Goal: Find specific page/section

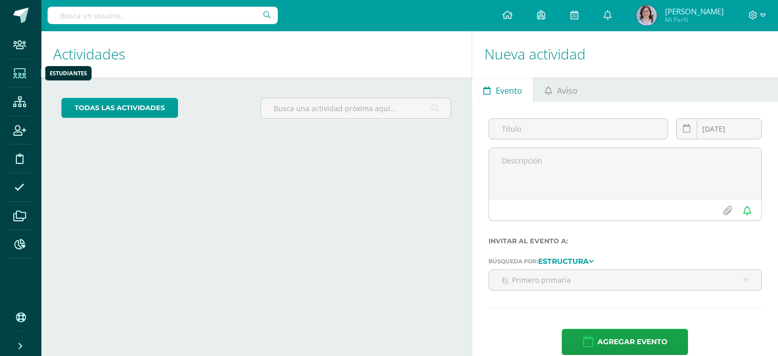
click at [20, 73] on icon at bounding box center [19, 74] width 13 height 10
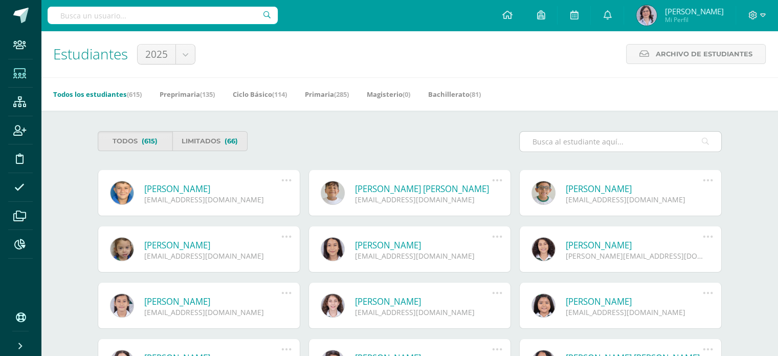
click at [556, 143] on input "text" at bounding box center [621, 141] width 202 height 20
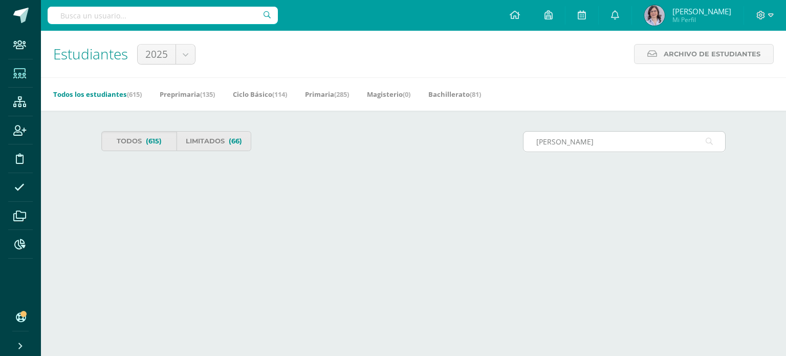
type input "[PERSON_NAME]"
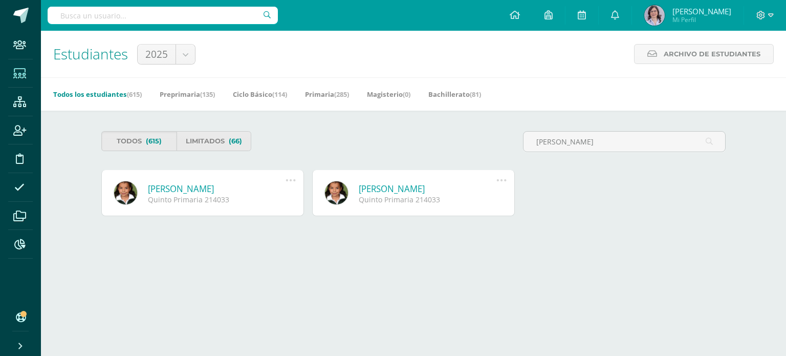
click at [424, 188] on link "[PERSON_NAME]" at bounding box center [428, 189] width 138 height 12
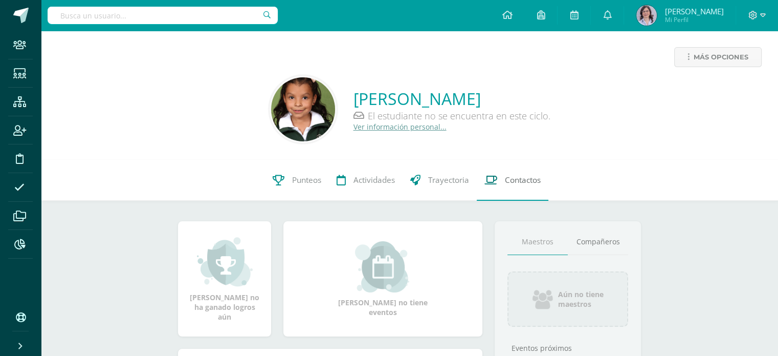
click at [528, 177] on span "Contactos" at bounding box center [523, 179] width 36 height 11
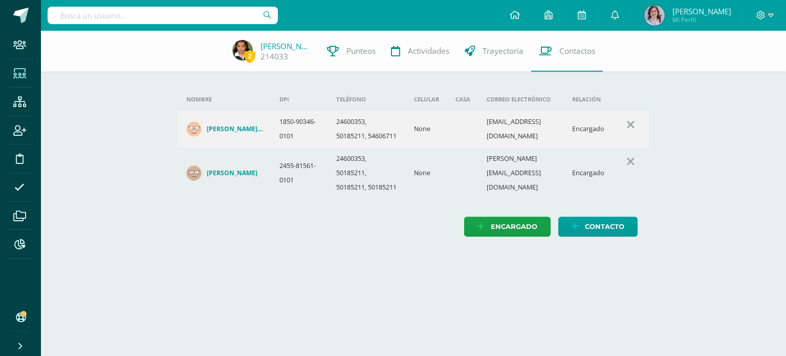
click at [22, 73] on icon at bounding box center [19, 74] width 13 height 10
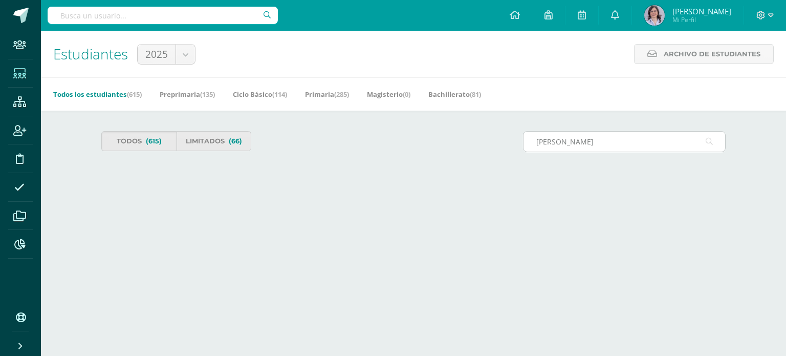
type input "[PERSON_NAME]"
